Goal: Information Seeking & Learning: Learn about a topic

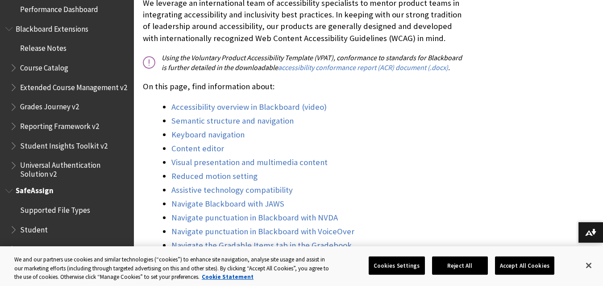
click at [12, 230] on span "Book outline for Blackboard SafeAssign" at bounding box center [14, 227] width 9 height 11
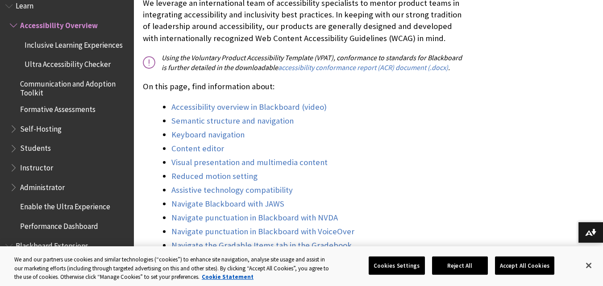
scroll to position [774, 0]
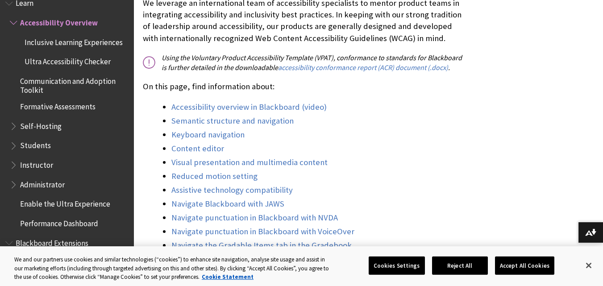
click at [12, 147] on span "Book outline for Blackboard Learn Help" at bounding box center [14, 143] width 9 height 11
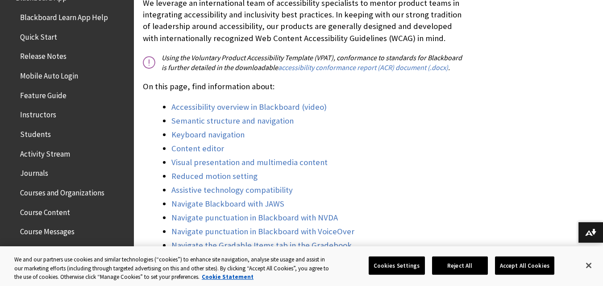
scroll to position [95, 0]
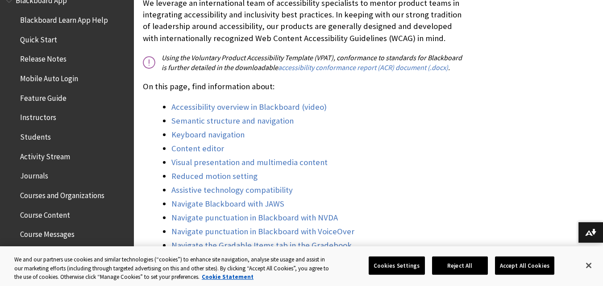
click at [43, 133] on span "Students" at bounding box center [35, 135] width 31 height 12
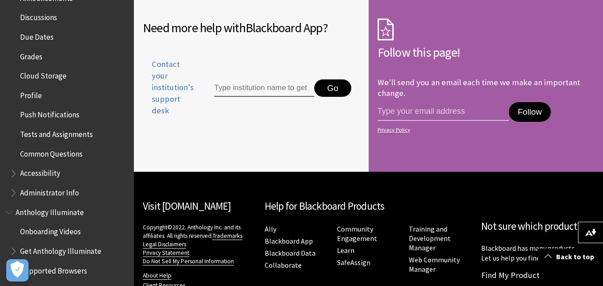
scroll to position [369, 0]
click at [11, 170] on span "Book outline for Blackboard App Help" at bounding box center [14, 172] width 9 height 11
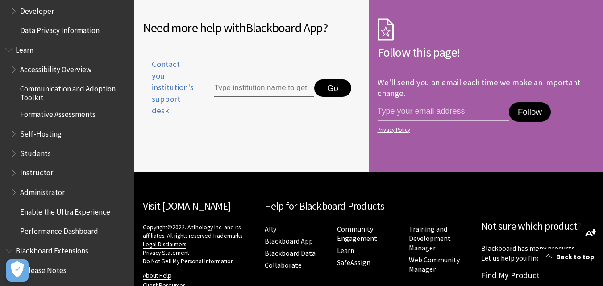
scroll to position [811, 0]
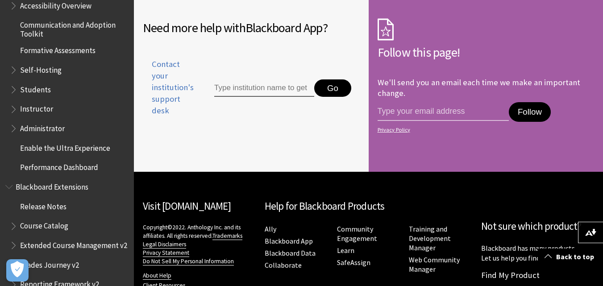
click at [14, 90] on span "Book outline for Blackboard Learn Help" at bounding box center [14, 87] width 9 height 11
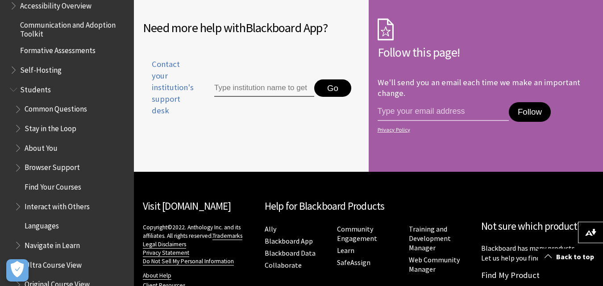
click at [19, 169] on span "Book outline for Blackboard Learn Help" at bounding box center [18, 165] width 9 height 11
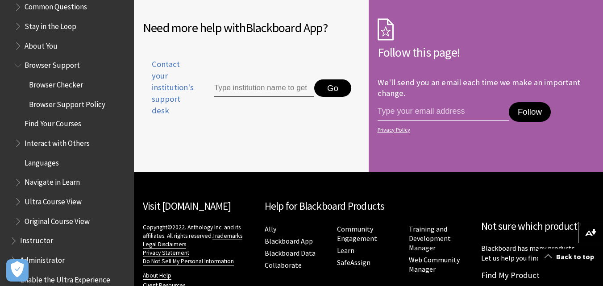
scroll to position [912, 0]
click at [16, 142] on span "Book outline for Blackboard Learn Help" at bounding box center [18, 141] width 9 height 11
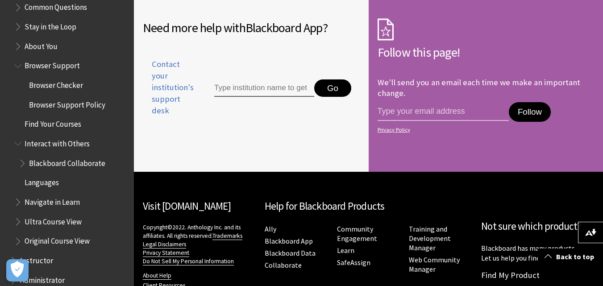
click at [23, 161] on span "Book outline for Blackboard Learn Help" at bounding box center [23, 161] width 9 height 11
click at [71, 160] on span "Blackboard Collaborate" at bounding box center [67, 162] width 76 height 12
click at [20, 163] on span "Book outline for Blackboard Learn Help" at bounding box center [23, 161] width 9 height 11
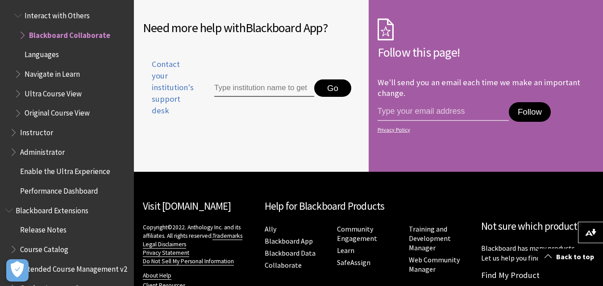
scroll to position [1042, 0]
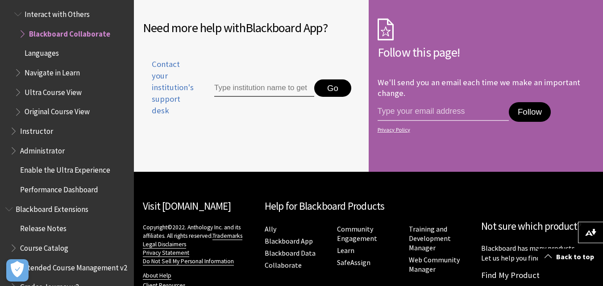
click at [14, 72] on span "Book outline for Blackboard Learn Help" at bounding box center [18, 70] width 9 height 11
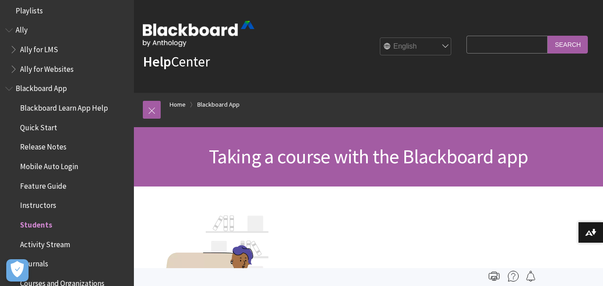
scroll to position [0, 0]
